Goal: Task Accomplishment & Management: Manage account settings

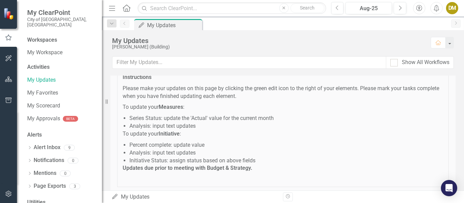
scroll to position [106, 0]
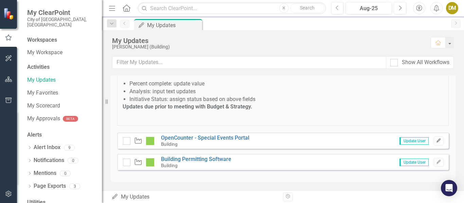
click at [436, 140] on icon "Edit" at bounding box center [438, 141] width 5 height 4
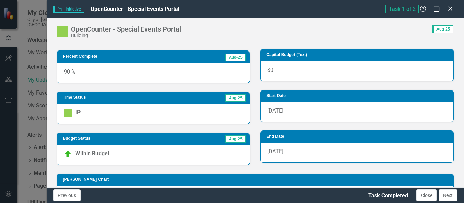
scroll to position [229, 0]
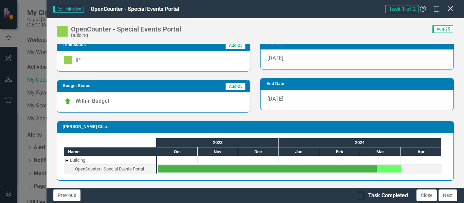
click at [452, 10] on icon "Close" at bounding box center [450, 8] width 8 height 6
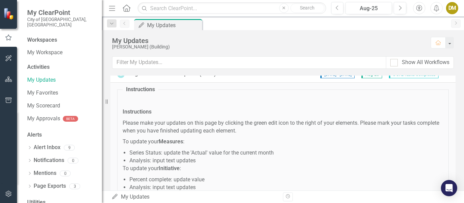
scroll to position [0, 0]
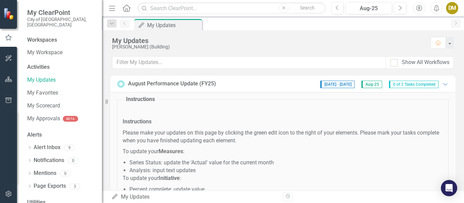
click at [450, 9] on div "DM" at bounding box center [452, 8] width 12 height 12
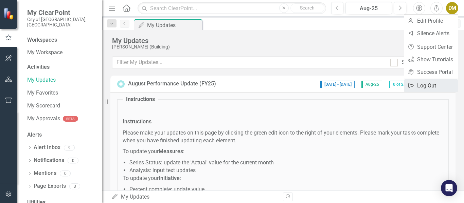
click at [422, 85] on link "Logout Log Out" at bounding box center [431, 85] width 54 height 13
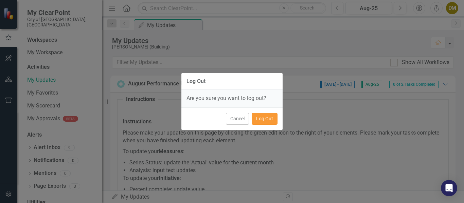
click at [269, 115] on button "Log Out" at bounding box center [265, 119] width 26 height 12
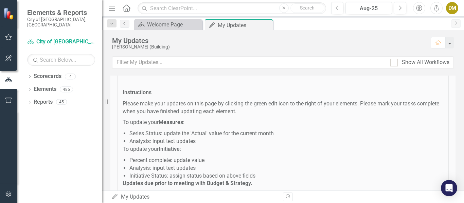
scroll to position [4, 0]
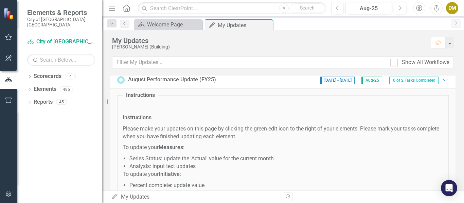
click at [128, 119] on strong "Instructions" at bounding box center [137, 117] width 29 height 6
click at [121, 118] on fieldset "Instructions Instructions Please make your updates on this page by clicking the…" at bounding box center [282, 160] width 331 height 136
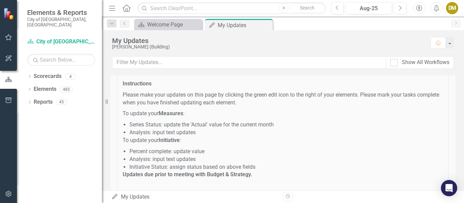
click at [124, 86] on strong "Instructions" at bounding box center [137, 83] width 29 height 6
drag, startPoint x: 122, startPoint y: 82, endPoint x: 271, endPoint y: 173, distance: 174.7
click at [271, 173] on fieldset "Instructions Instructions Please make your updates on this page by clicking the…" at bounding box center [282, 126] width 331 height 136
copy span "Instructions Please make your updates on this page by clicking the green edit i…"
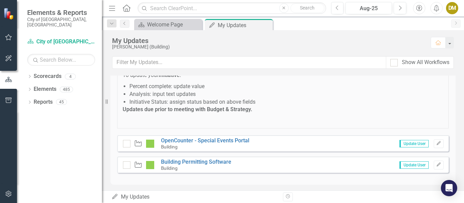
scroll to position [106, 0]
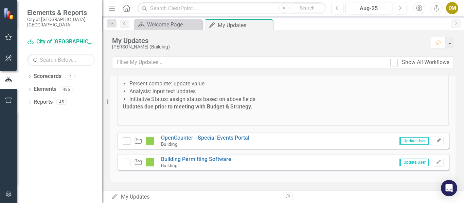
click at [436, 139] on icon "Edit" at bounding box center [438, 141] width 5 height 4
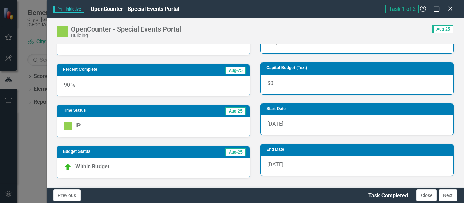
scroll to position [161, 0]
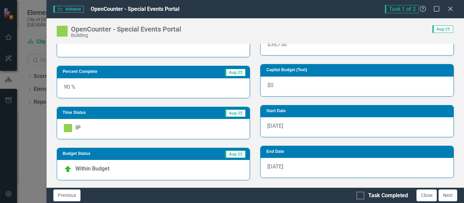
click at [169, 92] on div "90 %" at bounding box center [153, 88] width 193 height 20
click at [167, 86] on div "90 %" at bounding box center [153, 88] width 193 height 20
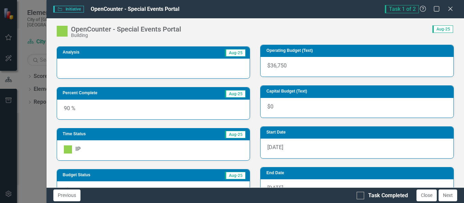
scroll to position [229, 0]
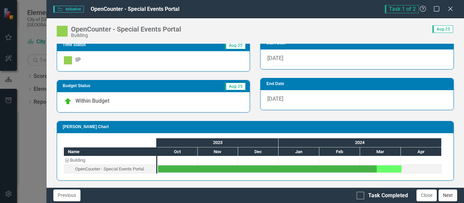
click at [448, 193] on button "Next" at bounding box center [447, 196] width 19 height 12
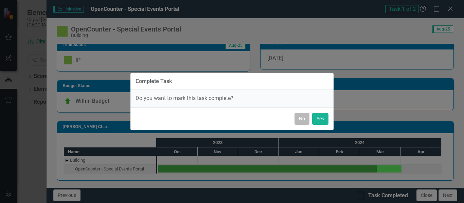
click at [302, 118] on button "No" at bounding box center [301, 119] width 15 height 12
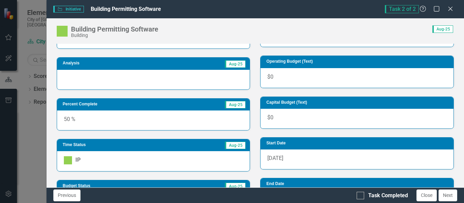
scroll to position [170, 0]
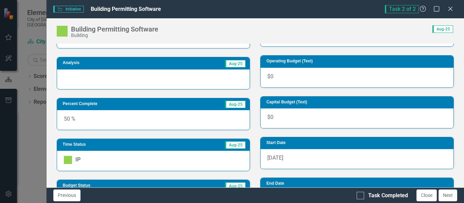
click at [135, 128] on div "50 %" at bounding box center [153, 120] width 193 height 20
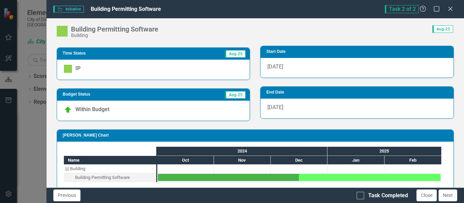
scroll to position [270, 0]
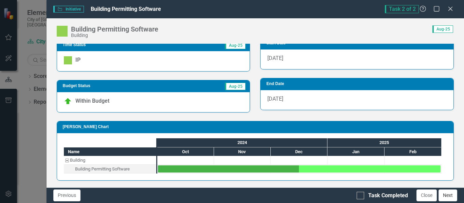
click at [450, 196] on button "Next" at bounding box center [447, 196] width 19 height 12
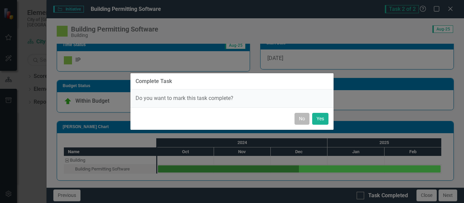
click at [302, 120] on button "No" at bounding box center [301, 119] width 15 height 12
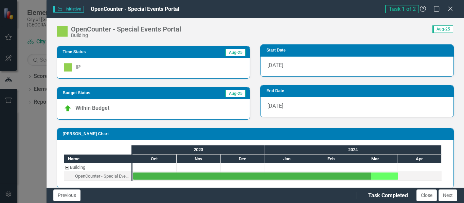
scroll to position [229, 0]
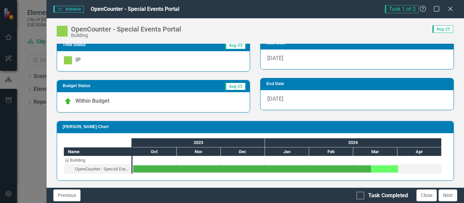
drag, startPoint x: 452, startPoint y: 7, endPoint x: 368, endPoint y: 43, distance: 91.6
click at [452, 8] on icon "Close" at bounding box center [450, 8] width 7 height 5
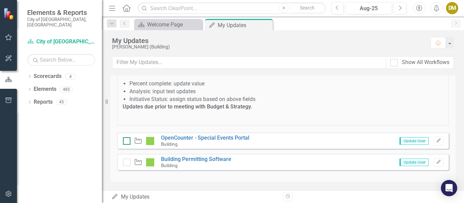
click at [126, 140] on input "checkbox" at bounding box center [125, 140] width 4 height 4
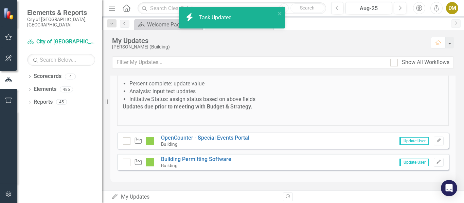
checkbox input "true"
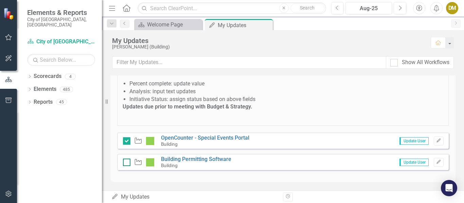
click at [127, 162] on div at bounding box center [126, 162] width 7 height 7
click at [127, 162] on input "checkbox" at bounding box center [125, 161] width 4 height 4
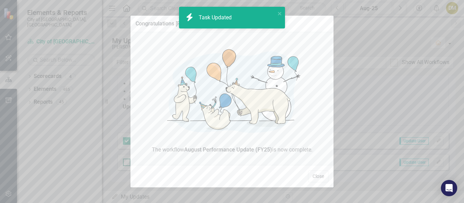
checkbox input "true"
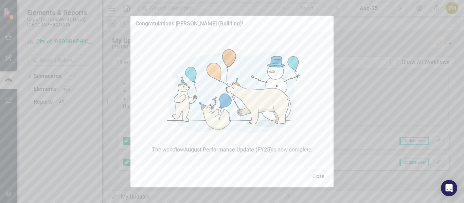
click at [322, 178] on button "Close" at bounding box center [318, 177] width 20 height 12
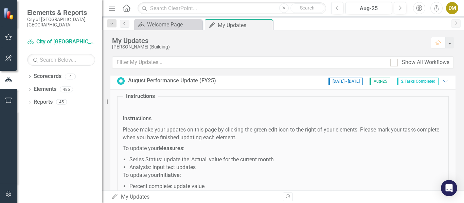
scroll to position [0, 0]
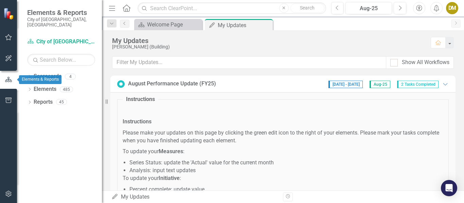
click at [5, 80] on icon "button" at bounding box center [8, 80] width 7 height 6
click at [29, 75] on icon "Dropdown" at bounding box center [29, 77] width 5 height 4
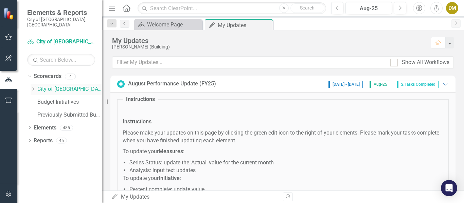
click at [32, 84] on div "Dropdown City of [GEOGRAPHIC_DATA]" at bounding box center [66, 89] width 71 height 11
click at [33, 87] on icon "Dropdown" at bounding box center [33, 89] width 5 height 4
click at [51, 98] on link "Building" at bounding box center [73, 102] width 58 height 8
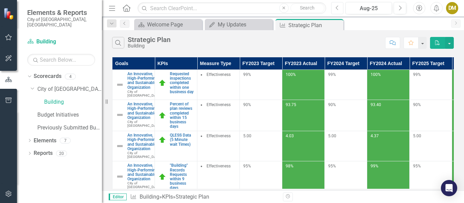
click at [335, 8] on button "Previous" at bounding box center [337, 8] width 13 height 12
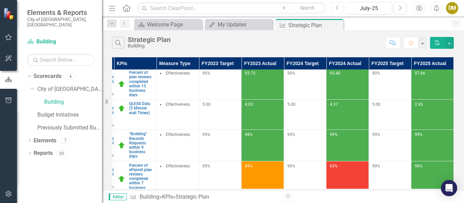
scroll to position [0, 46]
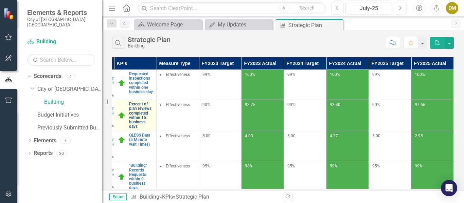
click at [134, 121] on link "Percent of plan reviews completed within 15 business days" at bounding box center [141, 115] width 24 height 27
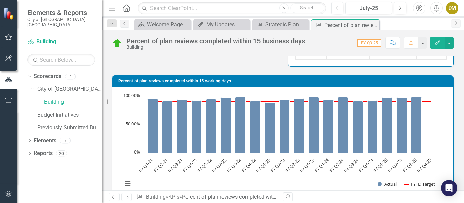
scroll to position [461, 0]
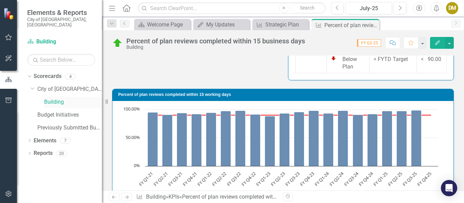
click at [51, 98] on link "Building" at bounding box center [73, 102] width 58 height 8
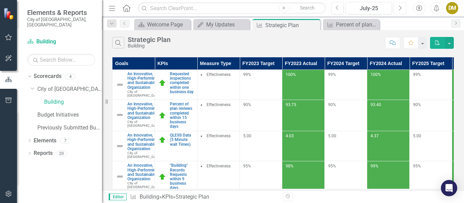
click at [403, 7] on button "Next" at bounding box center [400, 8] width 13 height 12
click at [337, 9] on icon "Previous" at bounding box center [338, 8] width 4 height 6
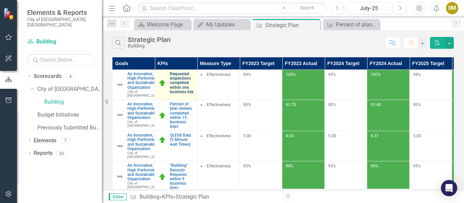
click at [173, 76] on link "Requested inspections completed within one business day" at bounding box center [182, 83] width 24 height 22
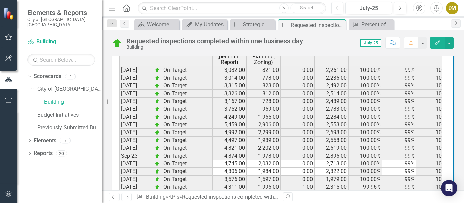
scroll to position [705, 0]
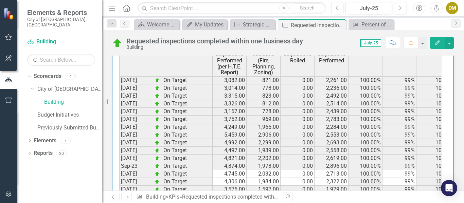
click at [449, 124] on div "KPI Data Last Calculated [DATE] Period Status Total Inspections Performed (per …" at bounding box center [283, 197] width 352 height 357
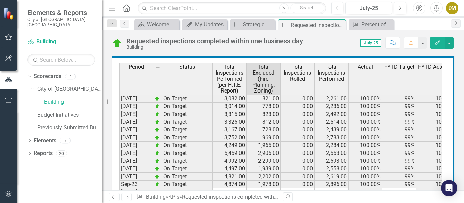
scroll to position [834, 0]
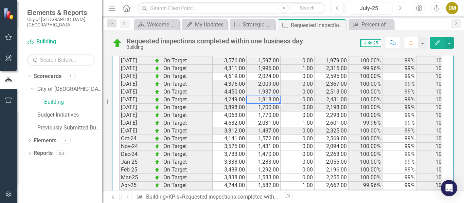
click at [400, 7] on icon "Next" at bounding box center [400, 8] width 4 height 6
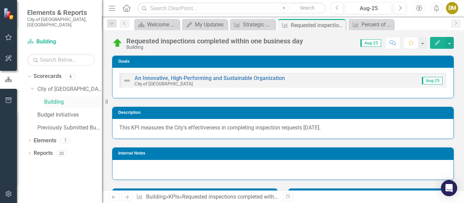
click at [54, 98] on link "Building" at bounding box center [73, 102] width 58 height 8
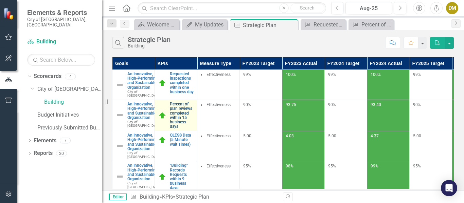
click at [173, 128] on link "Percent of plan reviews completed within 15 business days" at bounding box center [182, 115] width 24 height 27
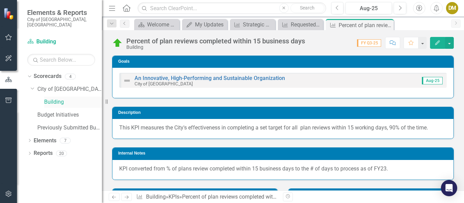
click at [55, 98] on link "Building" at bounding box center [73, 102] width 58 height 8
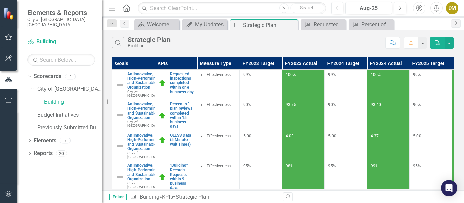
click at [455, 6] on div "DM" at bounding box center [452, 8] width 12 height 12
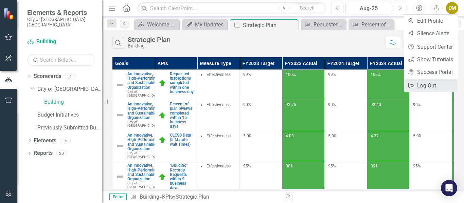
click at [428, 85] on link "Logout Log Out" at bounding box center [431, 85] width 54 height 13
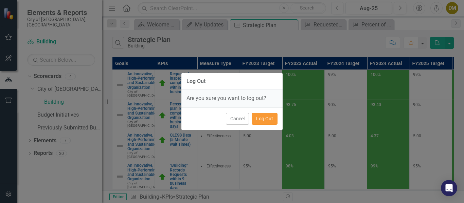
click at [270, 119] on button "Log Out" at bounding box center [265, 119] width 26 height 12
